Goal: Find specific page/section: Find specific page/section

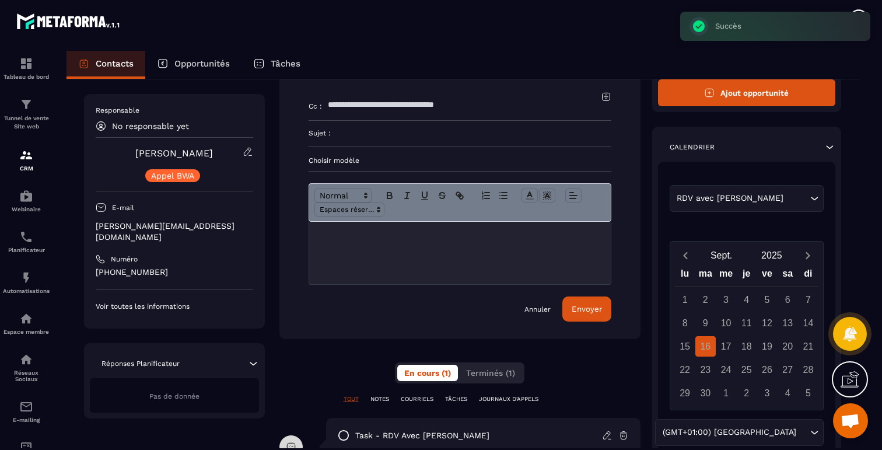
scroll to position [215, 0]
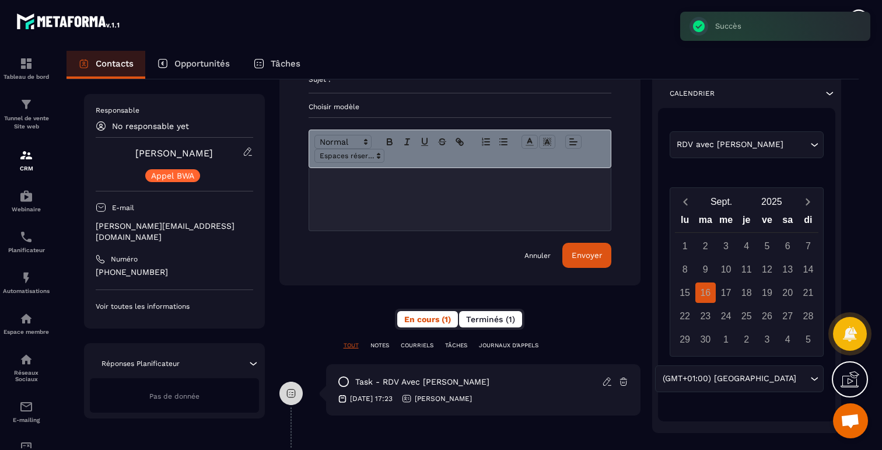
click at [493, 315] on span "Terminés (1)" at bounding box center [490, 319] width 49 height 9
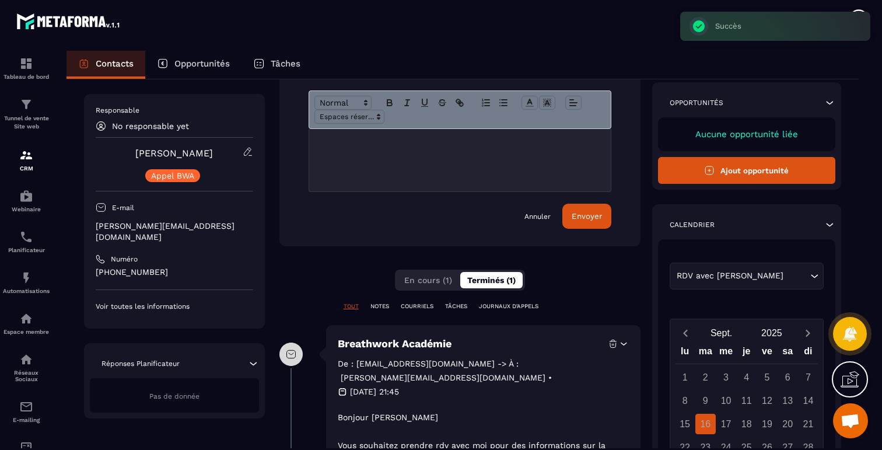
scroll to position [361, 0]
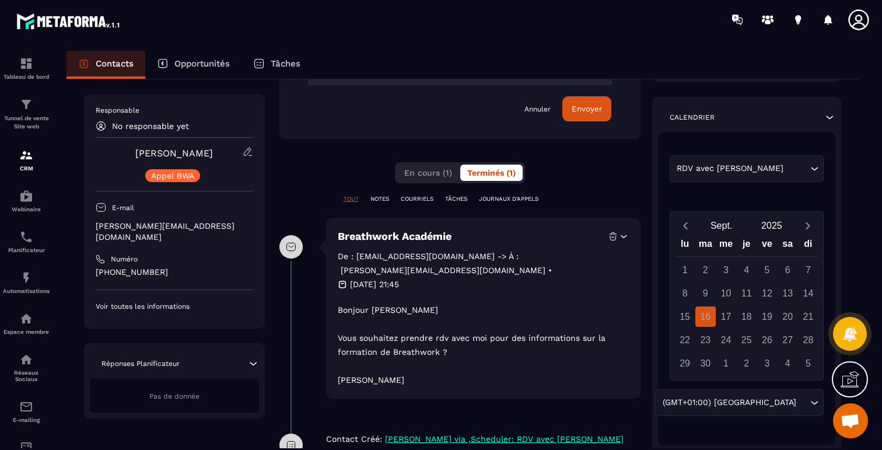
drag, startPoint x: 339, startPoint y: 289, endPoint x: 460, endPoint y: 362, distance: 140.8
click at [460, 362] on p "Bonjour [PERSON_NAME] souhaitez prendre rdv avec moi pour des informations sur …" at bounding box center [483, 345] width 291 height 84
copy p "Bonjour [PERSON_NAME] souhaitez prendre rdv avec moi pour des informations sur …"
click at [118, 60] on p "Contacts" at bounding box center [115, 63] width 38 height 11
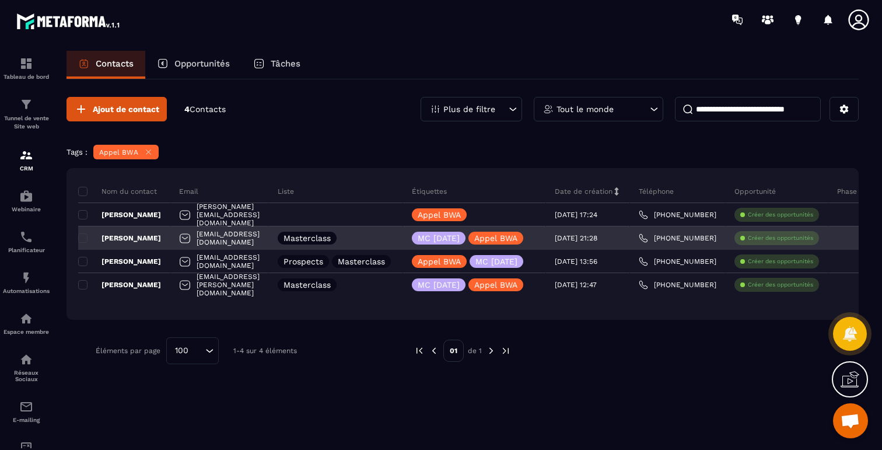
click at [124, 239] on p "[PERSON_NAME]" at bounding box center [119, 237] width 83 height 9
